Goal: Information Seeking & Learning: Learn about a topic

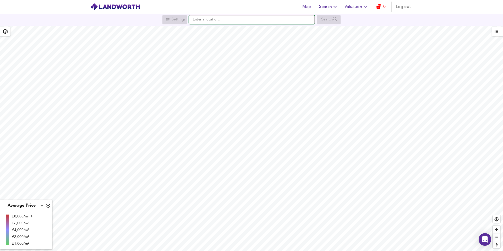
click at [196, 20] on input "text" at bounding box center [252, 19] width 126 height 9
paste input "N9 8NJ"
type input "[STREET_ADDRESS]"
click at [206, 29] on strong "N9 8NJ" at bounding box center [206, 30] width 13 height 4
checkbox input "false"
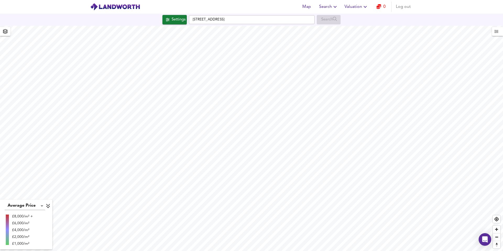
checkbox input "true"
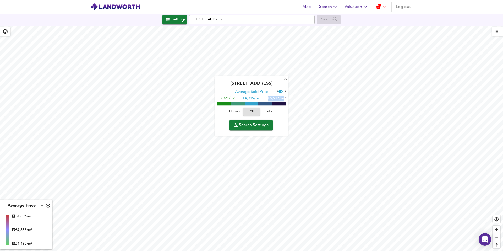
drag, startPoint x: 276, startPoint y: 98, endPoint x: 284, endPoint y: 98, distance: 7.3
click at [284, 98] on span "£5,917/m²" at bounding box center [277, 99] width 18 height 4
click at [234, 110] on span "Houses" at bounding box center [235, 112] width 14 height 6
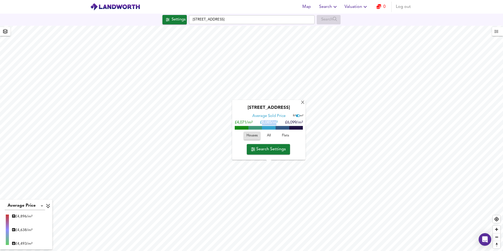
drag, startPoint x: 262, startPoint y: 123, endPoint x: 276, endPoint y: 122, distance: 14.7
click at [276, 122] on span "£ 5,085/m²" at bounding box center [269, 123] width 18 height 4
click at [260, 122] on span "£ 5,085/m²" at bounding box center [269, 123] width 18 height 4
drag, startPoint x: 260, startPoint y: 122, endPoint x: 278, endPoint y: 123, distance: 18.6
click at [278, 123] on div "£4,071/m² £ 5,085/m² £6,099/m²" at bounding box center [269, 122] width 68 height 5
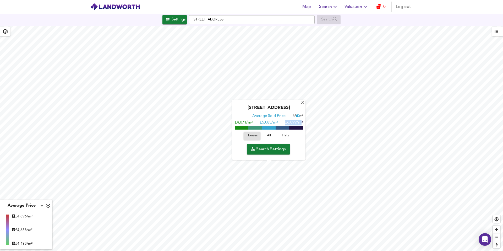
drag, startPoint x: 283, startPoint y: 122, endPoint x: 302, endPoint y: 123, distance: 19.2
click at [302, 123] on div "£4,071/m² £ 5,085/m² £6,099/m²" at bounding box center [269, 122] width 68 height 5
click at [288, 123] on span "£6,099/m²" at bounding box center [294, 123] width 18 height 4
drag, startPoint x: 284, startPoint y: 124, endPoint x: 301, endPoint y: 123, distance: 16.8
click at [301, 123] on div "£4,071/m² £ 5,085/m² £6,099/m²" at bounding box center [269, 122] width 68 height 5
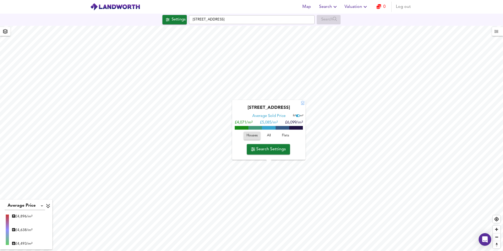
click at [304, 100] on div "X" at bounding box center [303, 102] width 4 height 5
